Goal: Answer question/provide support: Answer question/provide support

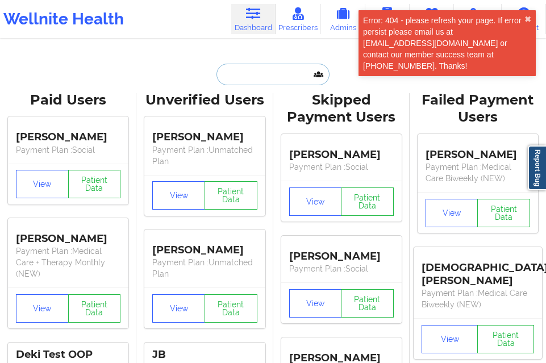
click at [231, 77] on input "text" at bounding box center [273, 75] width 113 height 22
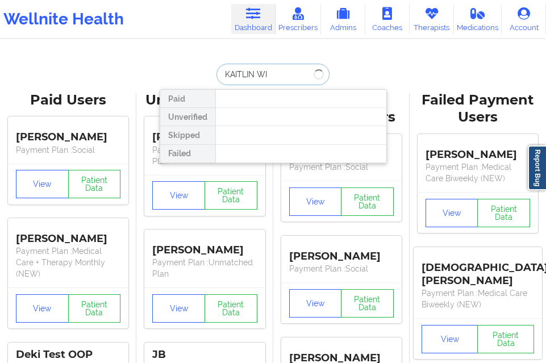
type input "[PERSON_NAME]"
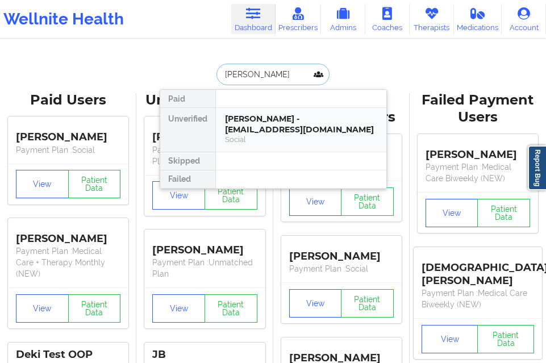
click at [264, 122] on div "[PERSON_NAME] - [EMAIL_ADDRESS][DOMAIN_NAME]" at bounding box center [301, 124] width 152 height 21
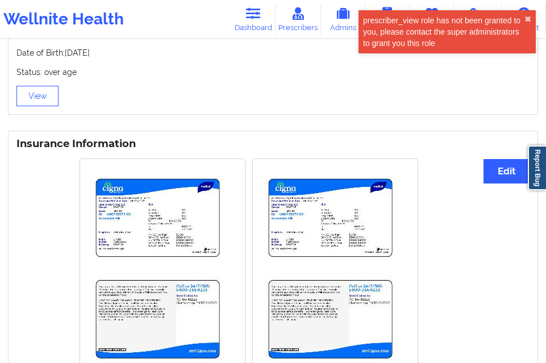
scroll to position [796, 0]
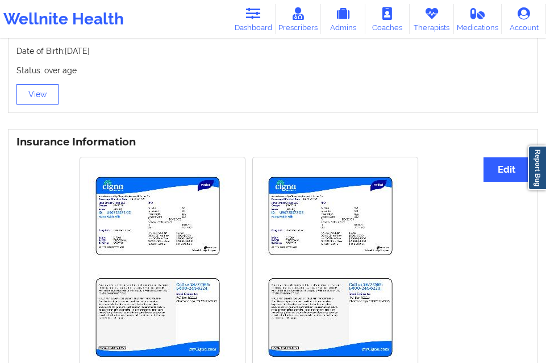
click at [189, 200] on img at bounding box center [156, 267] width 137 height 205
click at [38, 84] on button "View" at bounding box center [37, 94] width 42 height 20
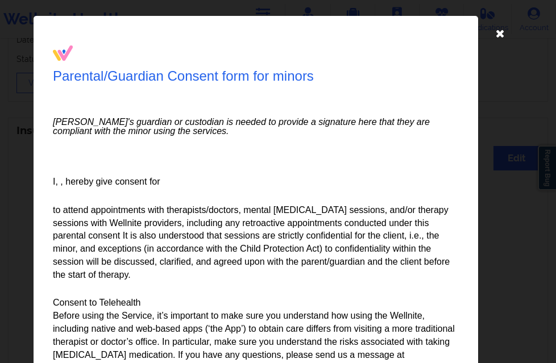
click at [491, 38] on icon at bounding box center [500, 33] width 18 height 18
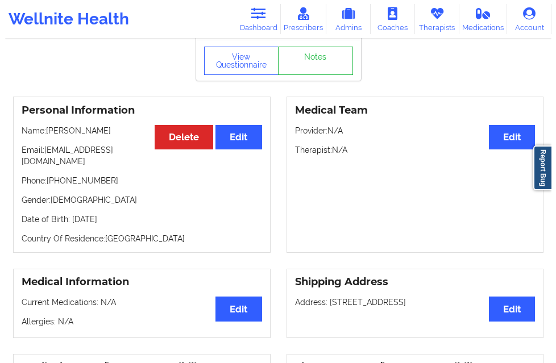
scroll to position [0, 0]
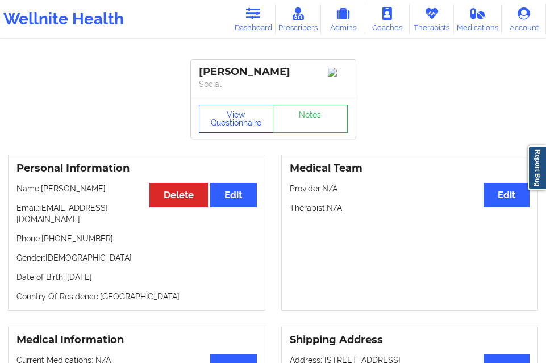
click at [247, 125] on button "View Questionnaire" at bounding box center [236, 119] width 75 height 28
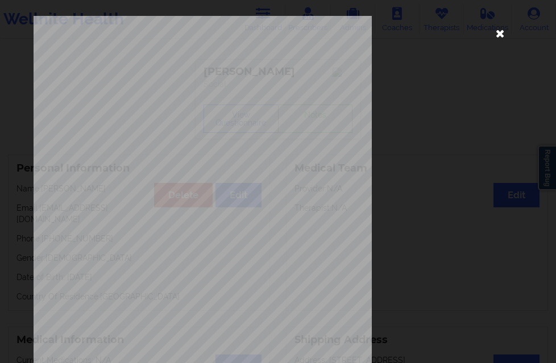
click at [491, 38] on icon at bounding box center [500, 33] width 18 height 18
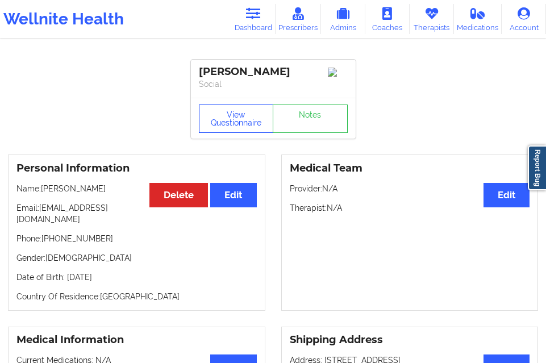
click at [232, 115] on button "View Questionnaire" at bounding box center [236, 119] width 75 height 28
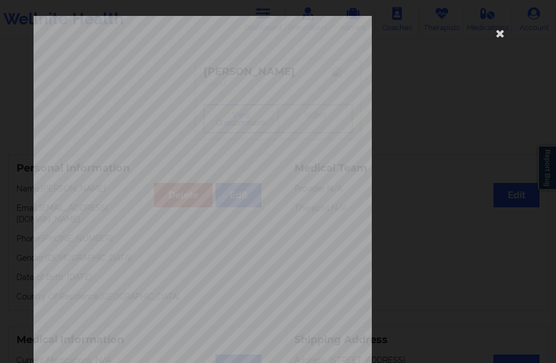
scroll to position [179, 0]
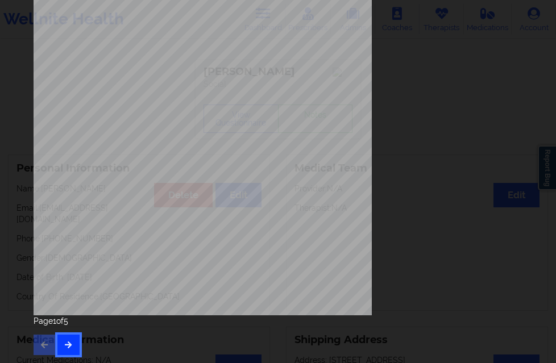
click at [70, 342] on icon "button" at bounding box center [69, 344] width 10 height 7
click at [74, 352] on button "button" at bounding box center [68, 345] width 22 height 20
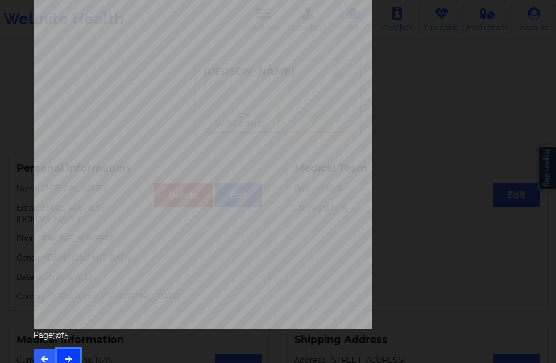
scroll to position [171, 0]
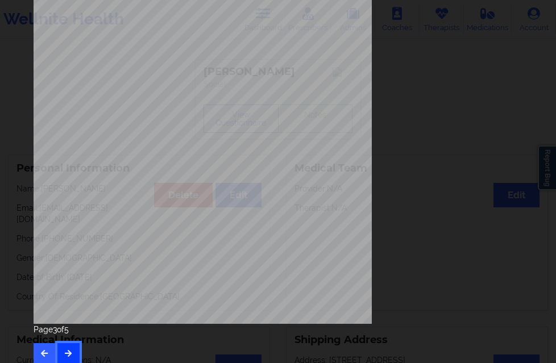
click at [67, 346] on button "button" at bounding box center [68, 353] width 22 height 20
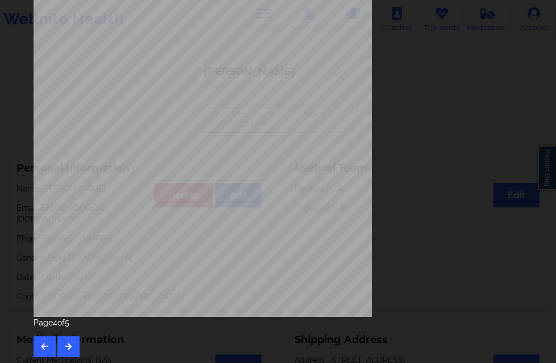
scroll to position [179, 0]
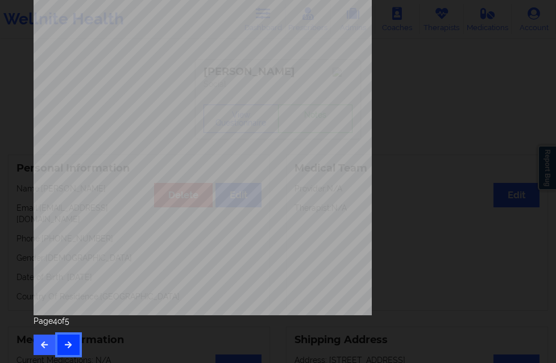
click at [72, 336] on button "button" at bounding box center [68, 345] width 22 height 20
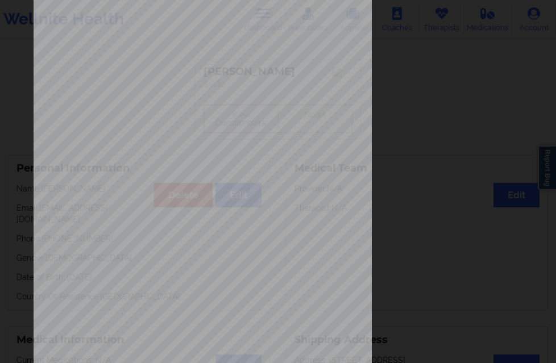
scroll to position [171, 0]
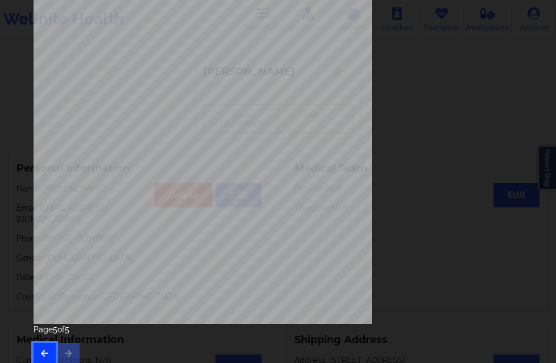
click at [51, 349] on button "button" at bounding box center [45, 353] width 22 height 20
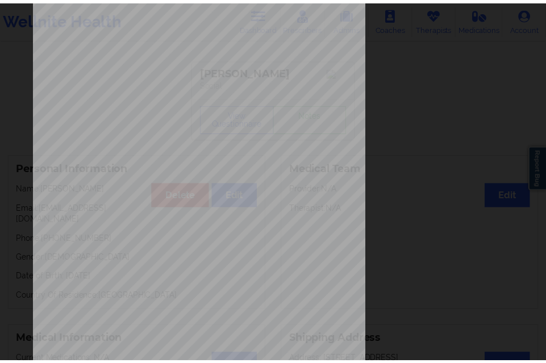
scroll to position [0, 0]
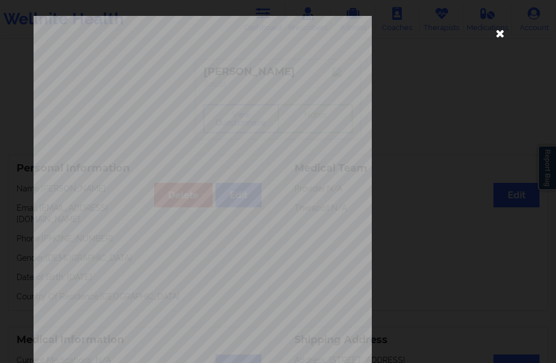
click at [491, 31] on icon at bounding box center [500, 33] width 18 height 18
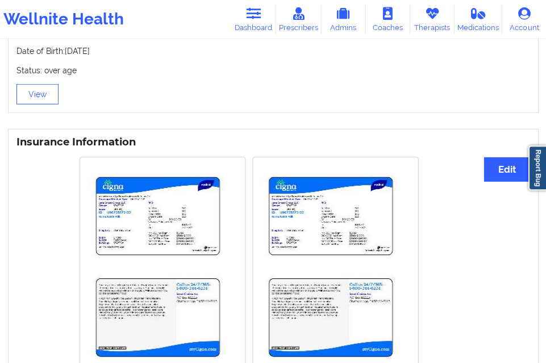
scroll to position [795, 0]
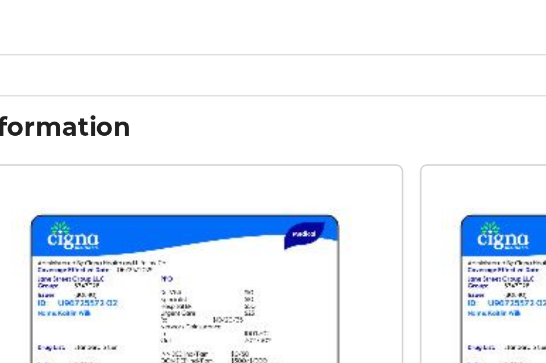
click at [190, 158] on div at bounding box center [162, 268] width 165 height 221
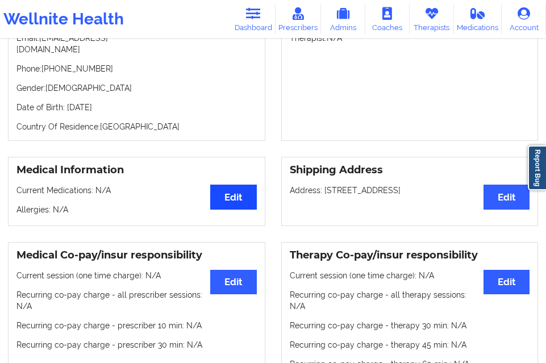
scroll to position [56, 0]
